Goal: Information Seeking & Learning: Learn about a topic

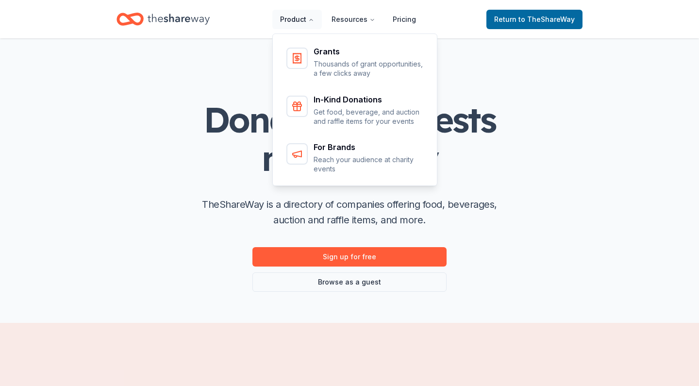
click at [289, 20] on button "Product" at bounding box center [296, 19] width 49 height 19
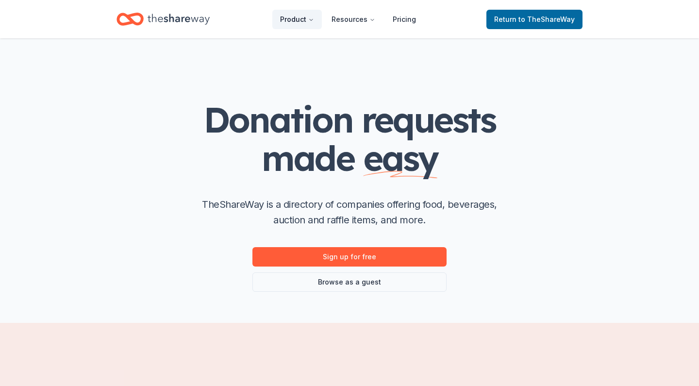
click at [289, 19] on button "Product" at bounding box center [296, 19] width 49 height 19
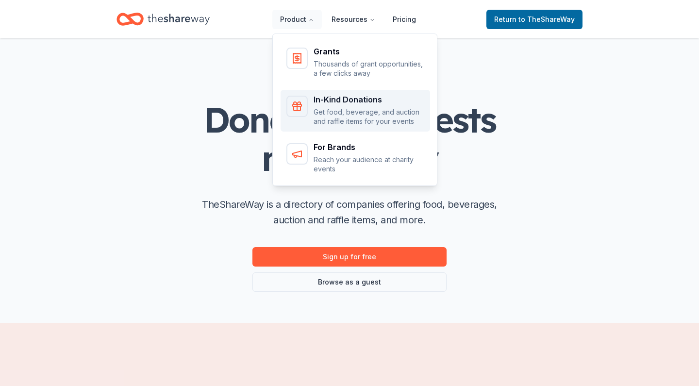
click at [324, 106] on div "In-Kind Donations Get food, beverage, and auction and raffle items for your eve…" at bounding box center [368, 111] width 111 height 31
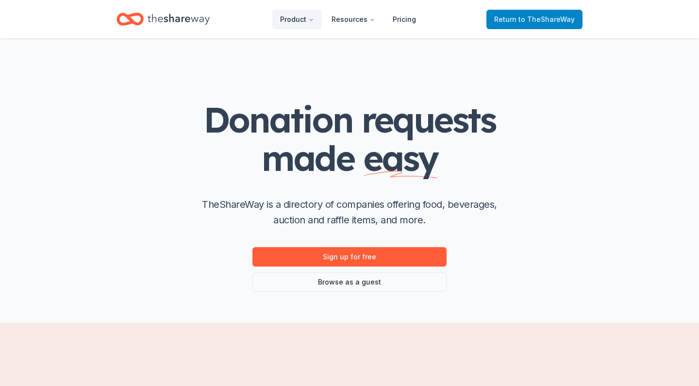
click at [520, 18] on span "Return to TheShareWay" at bounding box center [534, 20] width 81 height 12
click at [513, 23] on span "Return to TheShareWay" at bounding box center [534, 20] width 81 height 12
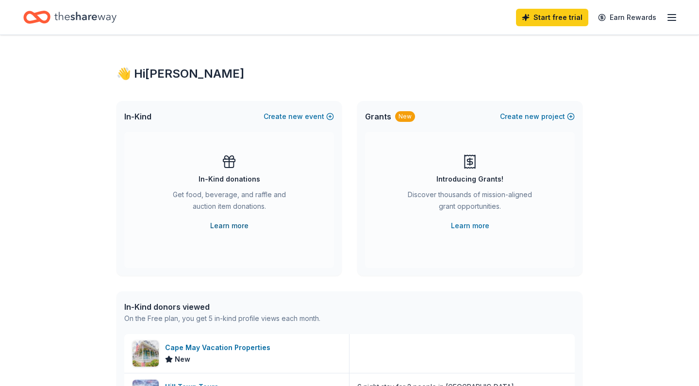
click at [218, 225] on link "Learn more" at bounding box center [229, 226] width 38 height 12
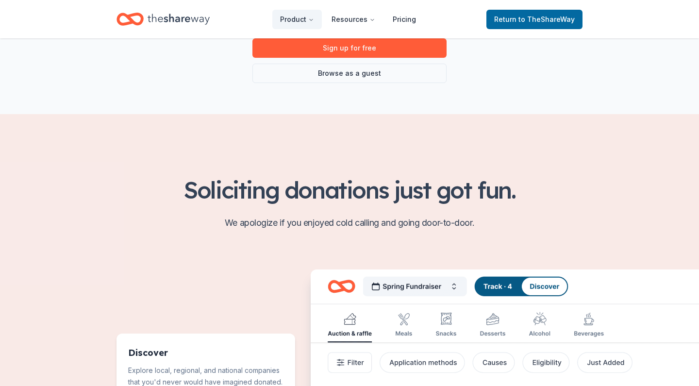
scroll to position [107, 0]
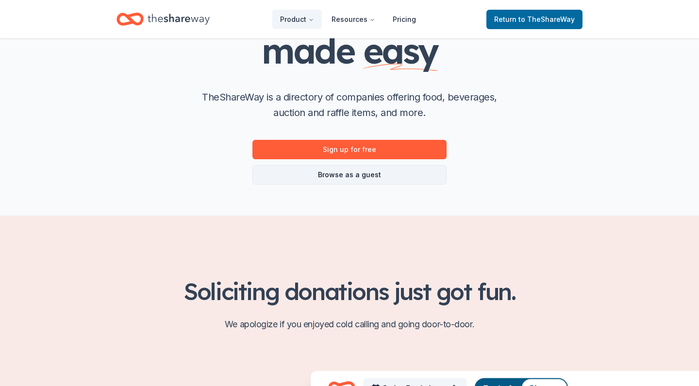
click at [348, 175] on link "Browse as a guest" at bounding box center [349, 174] width 194 height 19
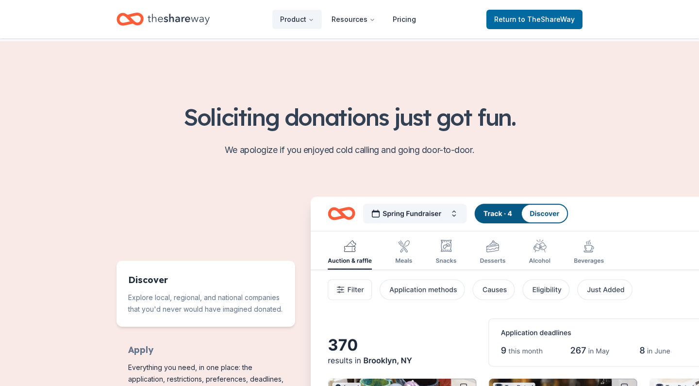
scroll to position [339, 0]
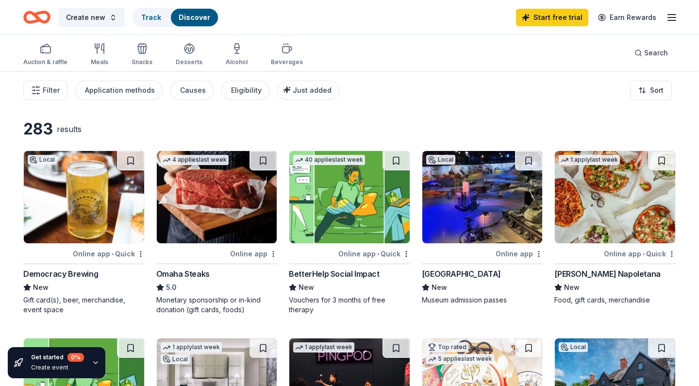
click at [671, 17] on line "button" at bounding box center [672, 17] width 8 height 0
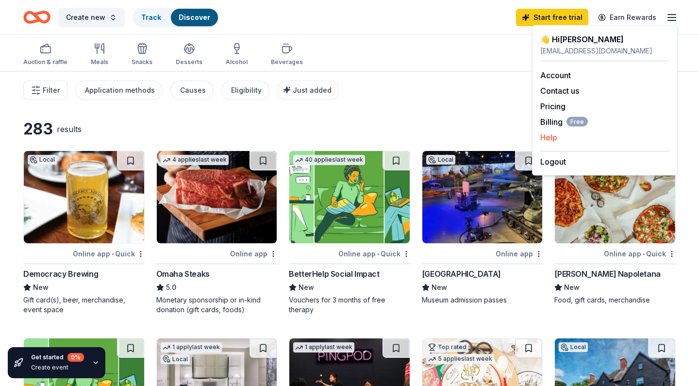
click at [547, 139] on button "Help" at bounding box center [548, 137] width 17 height 12
